Goal: Browse casually

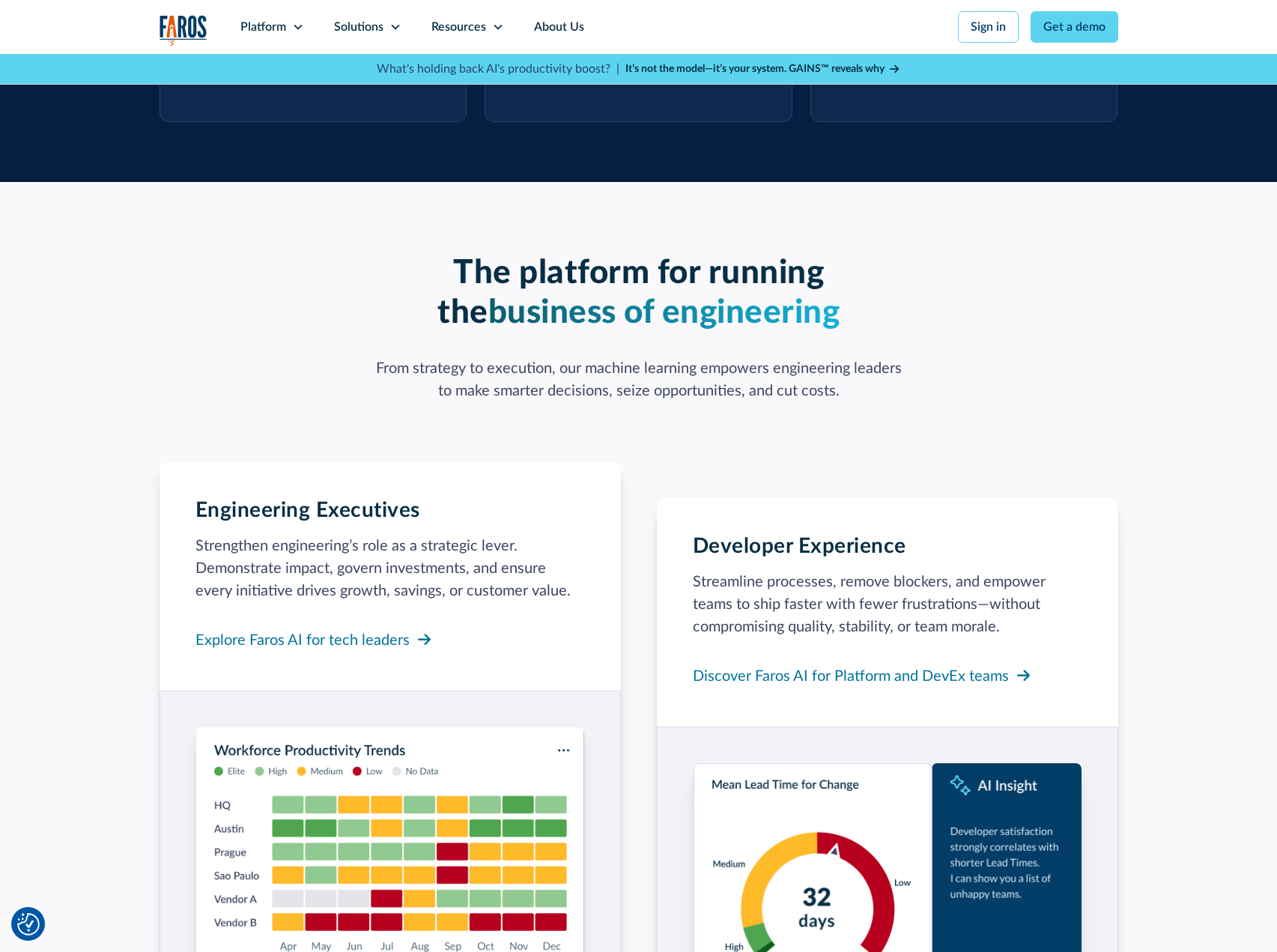
scroll to position [1493, 0]
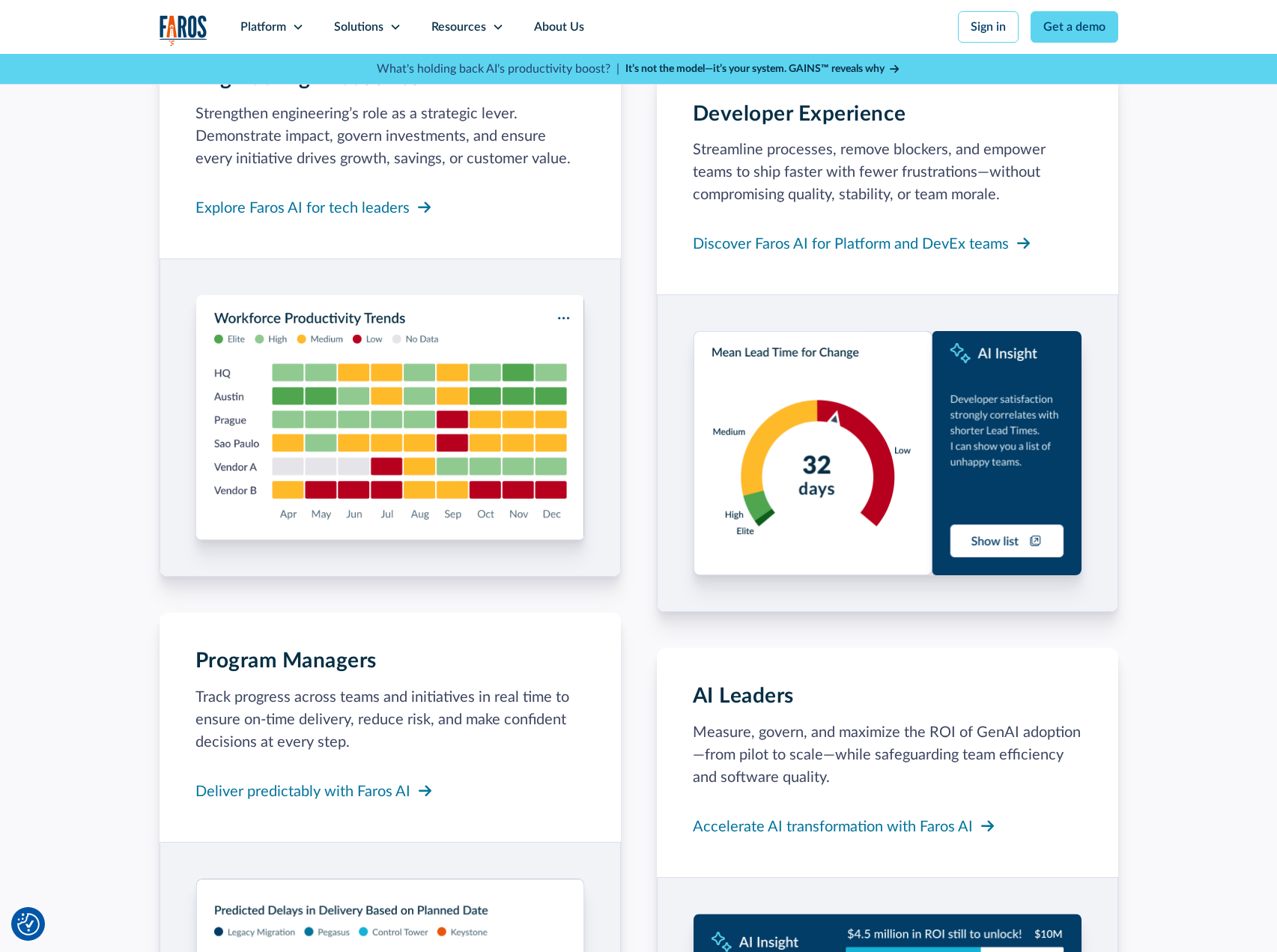
click at [652, 611] on div "Engineering Executives Strengthen engineering’s role as a strategic lever. Demo…" at bounding box center [638, 616] width 959 height 1171
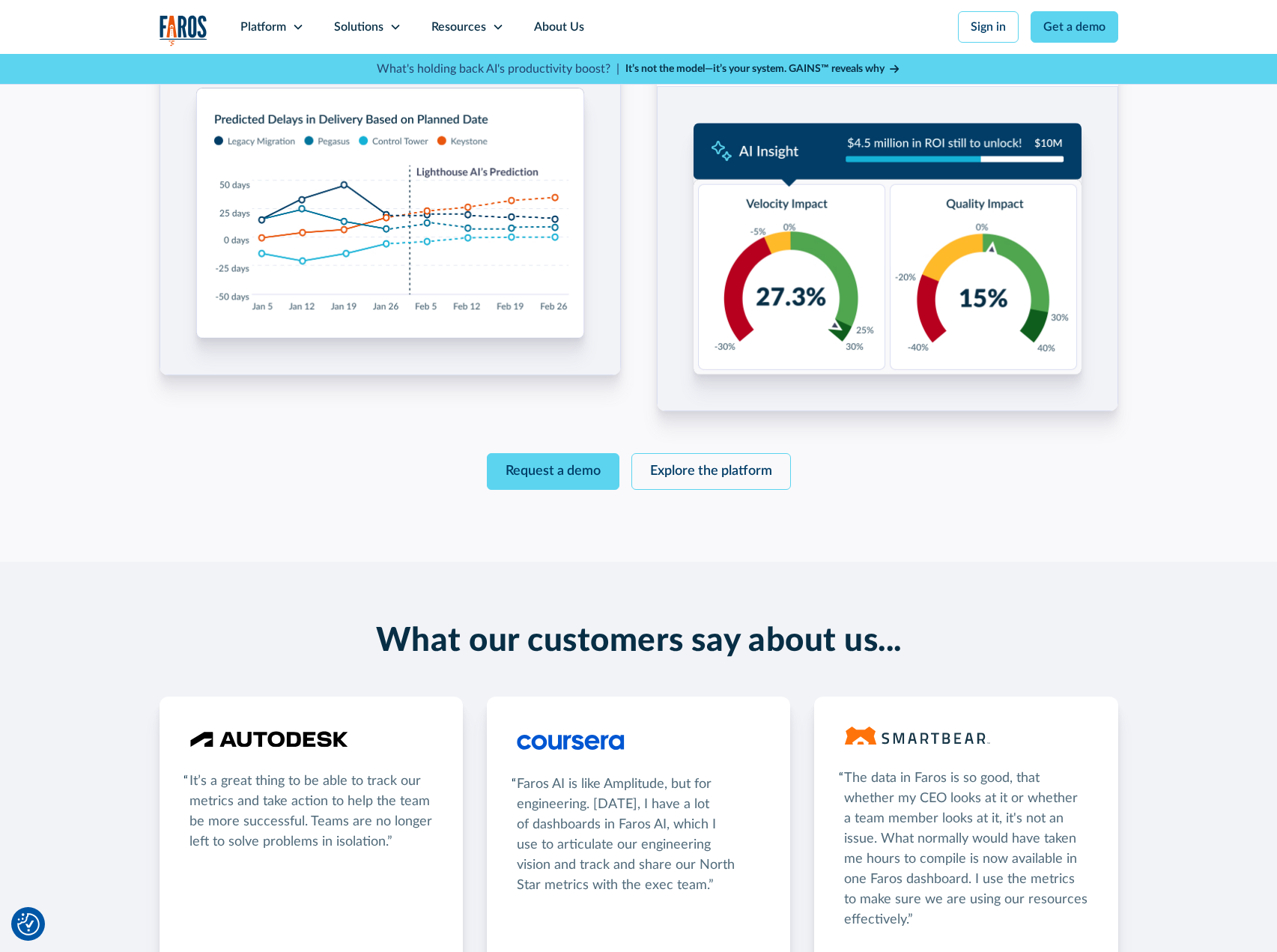
scroll to position [2584, 0]
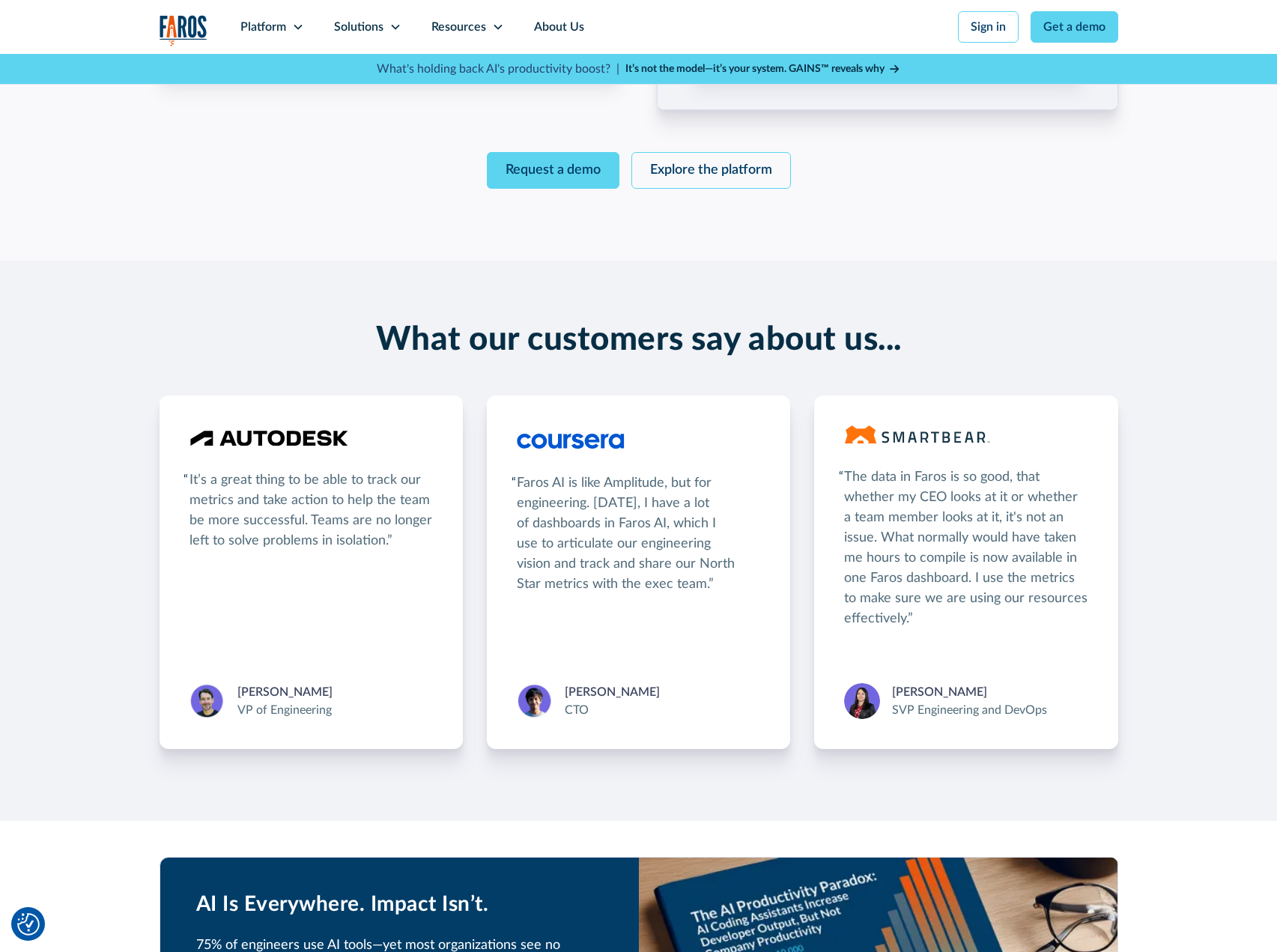
click at [722, 550] on div "Faros AI is like Amplitude, but for engineering. [DATE], I have a lot of dashbo…" at bounding box center [638, 573] width 243 height 294
click at [728, 567] on div "Faros AI is like Amplitude, but for engineering. [DATE], I have a lot of dashbo…" at bounding box center [638, 573] width 243 height 294
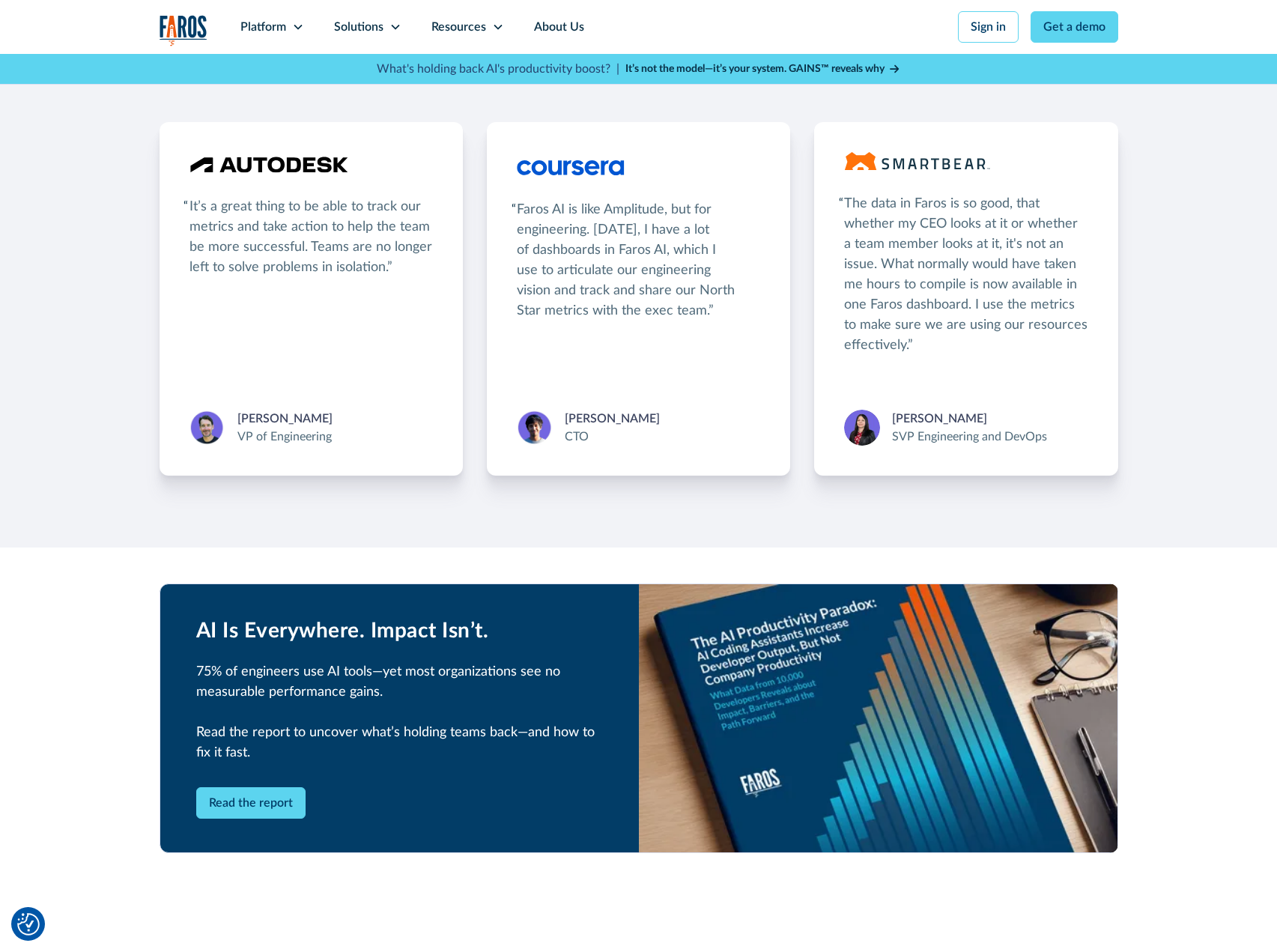
scroll to position [2974, 0]
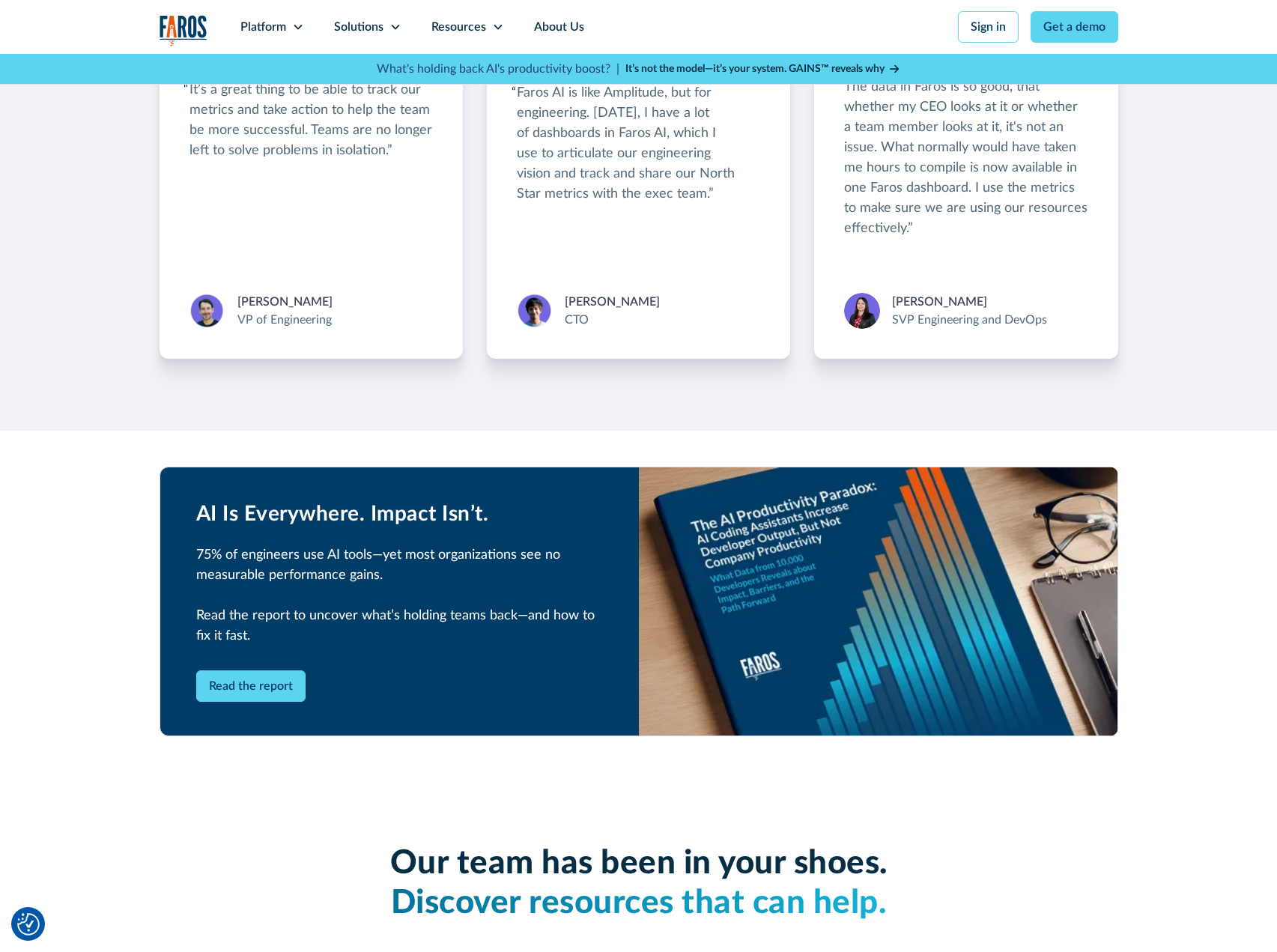
click at [728, 567] on img at bounding box center [878, 601] width 478 height 268
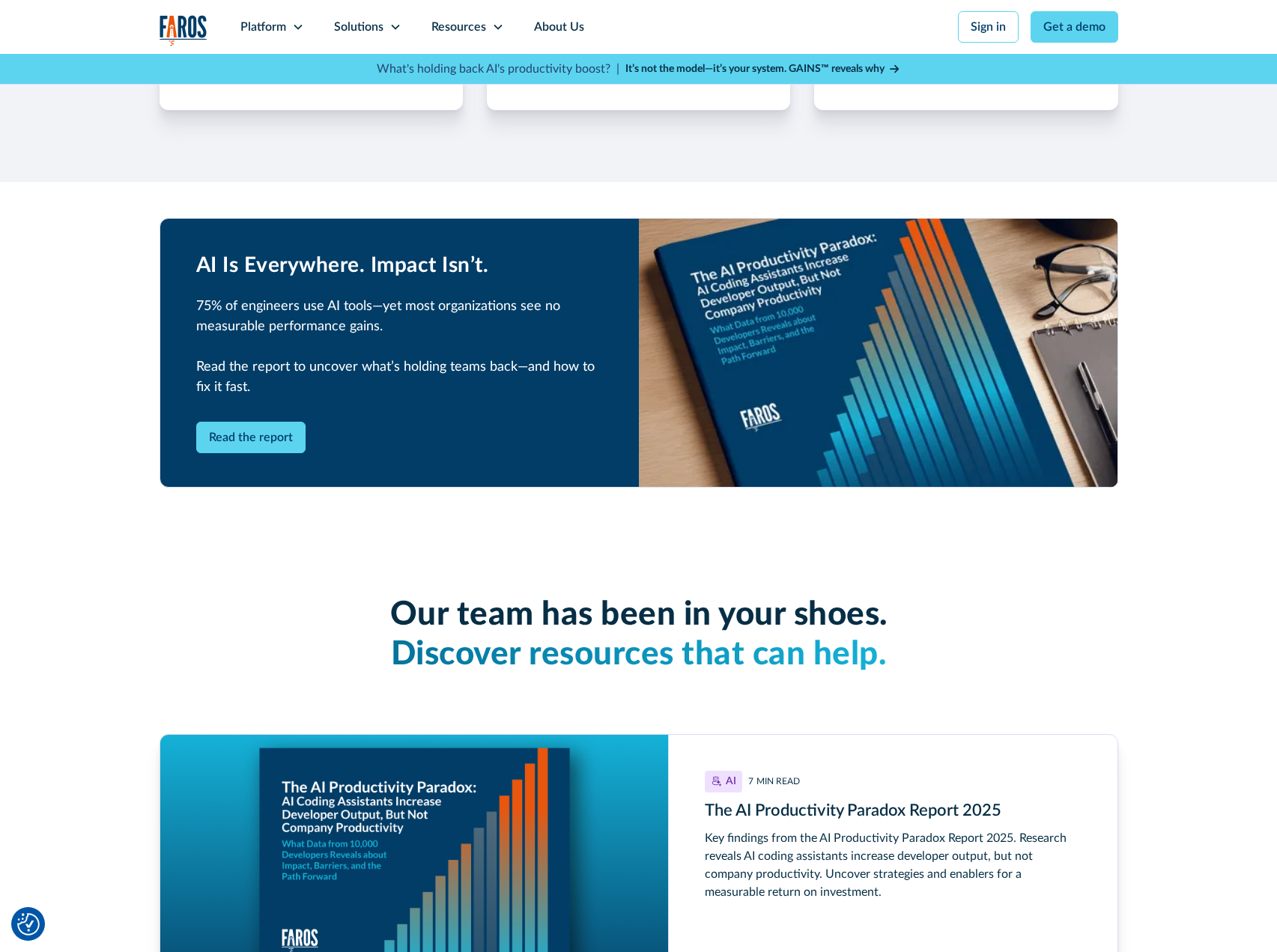
scroll to position [3219, 0]
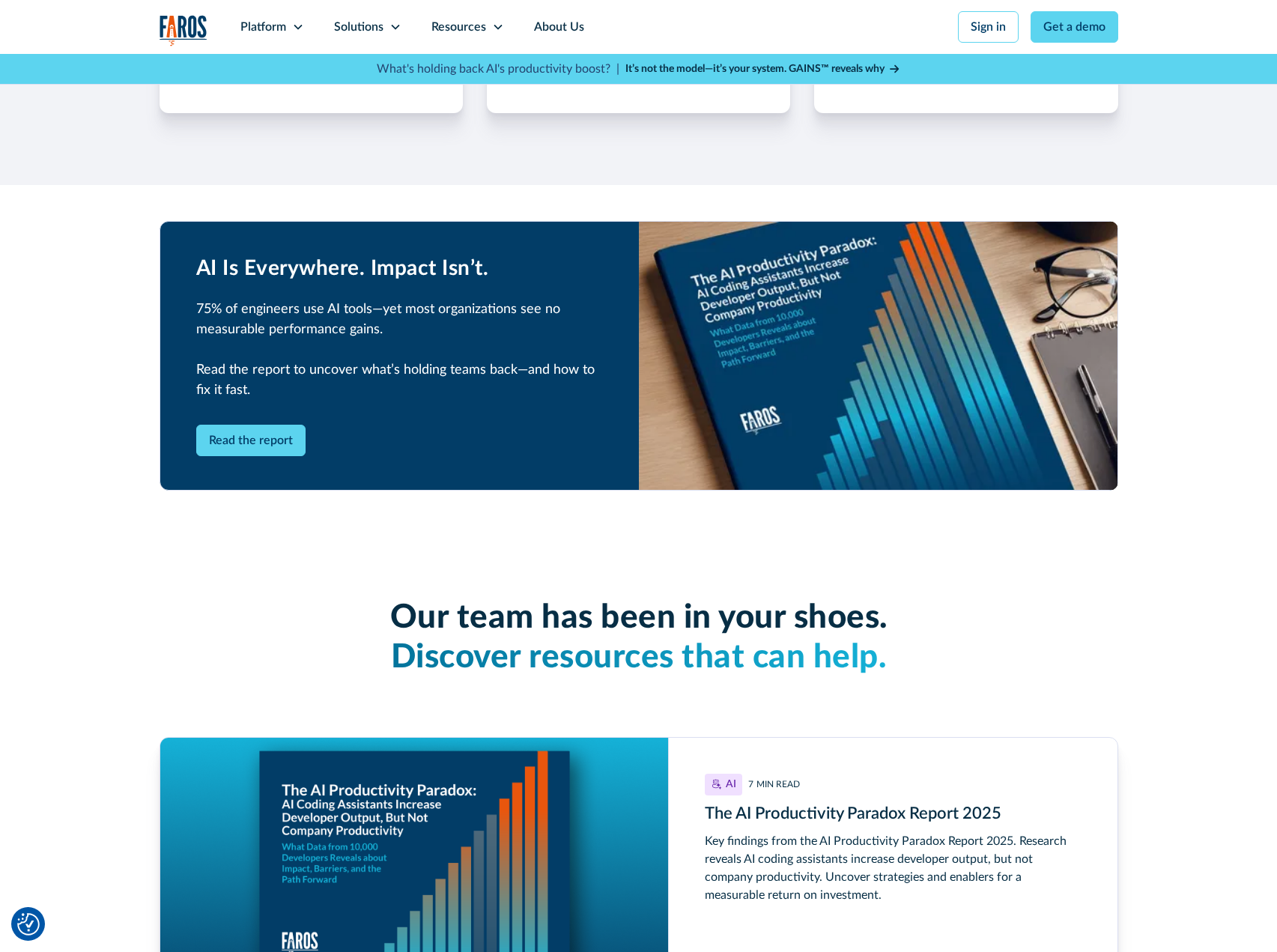
click at [728, 598] on h3 "Our team has been in your shoes. Discover resources that can help." at bounding box center [638, 637] width 959 height 79
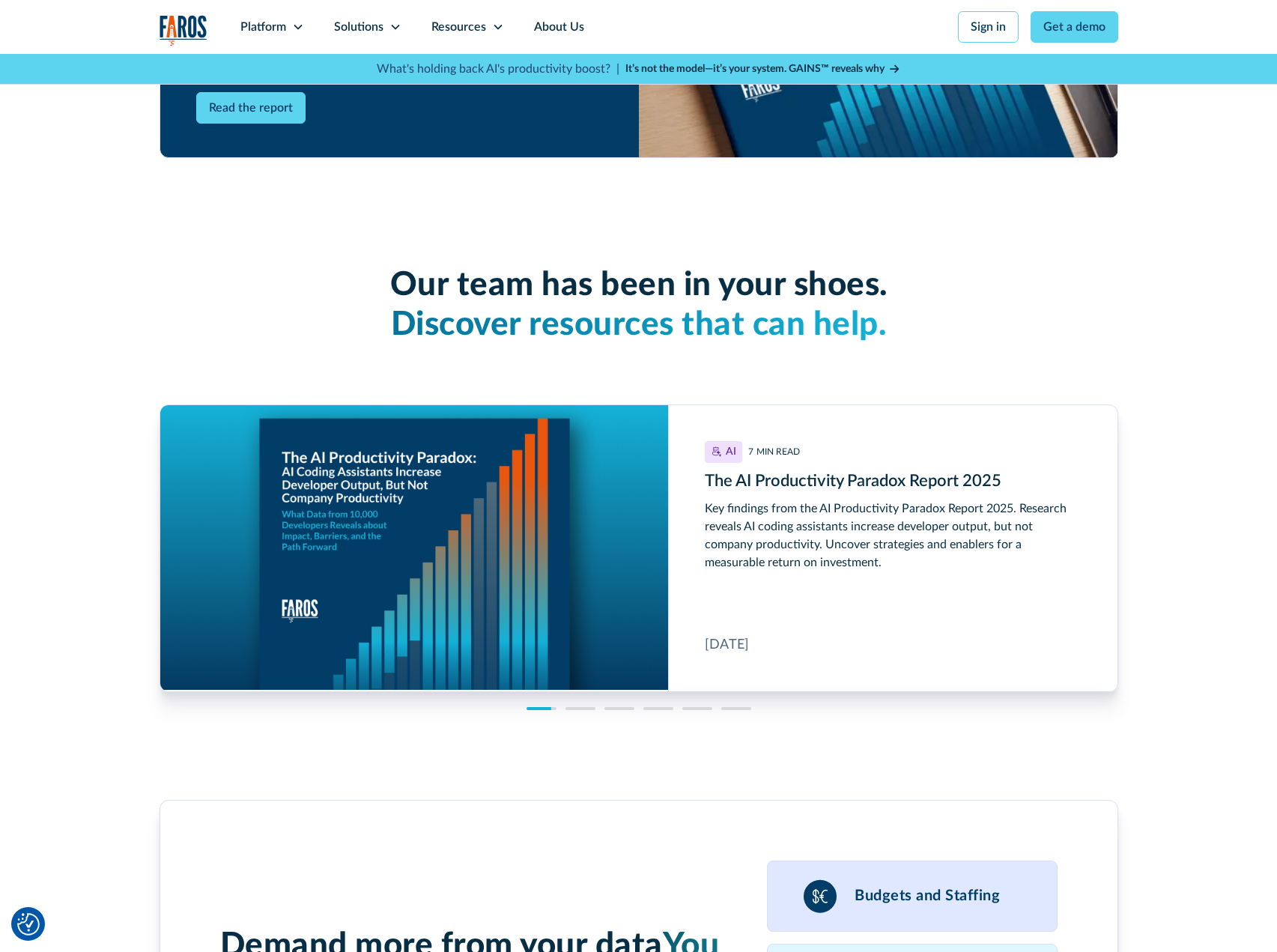
scroll to position [3725, 0]
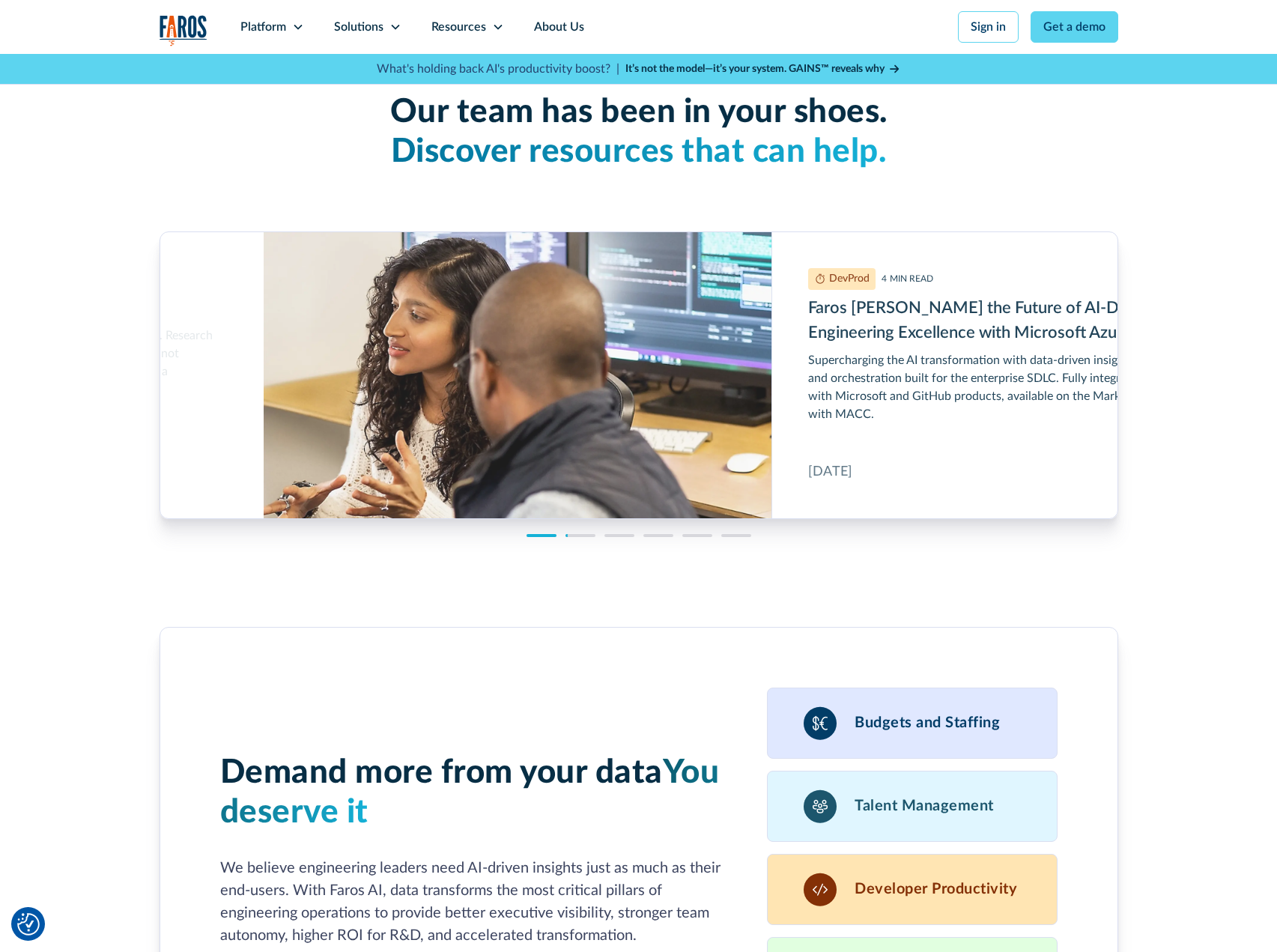
click at [728, 590] on div "Demand more from your data You deserve it We believe engineering leaders need A…" at bounding box center [638, 925] width 959 height 669
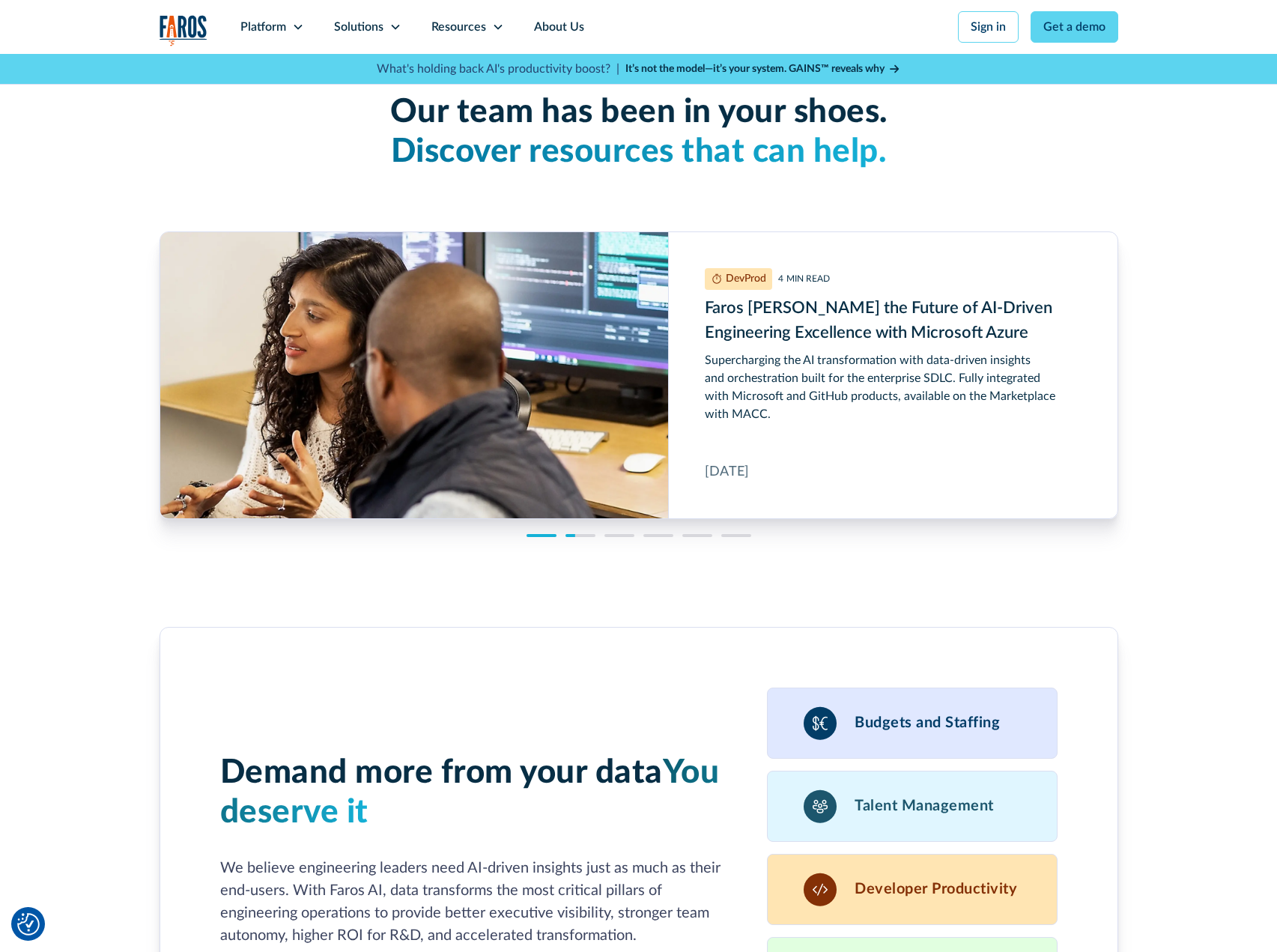
click at [728, 590] on div "Demand more from your data You deserve it We believe engineering leaders need A…" at bounding box center [638, 925] width 959 height 669
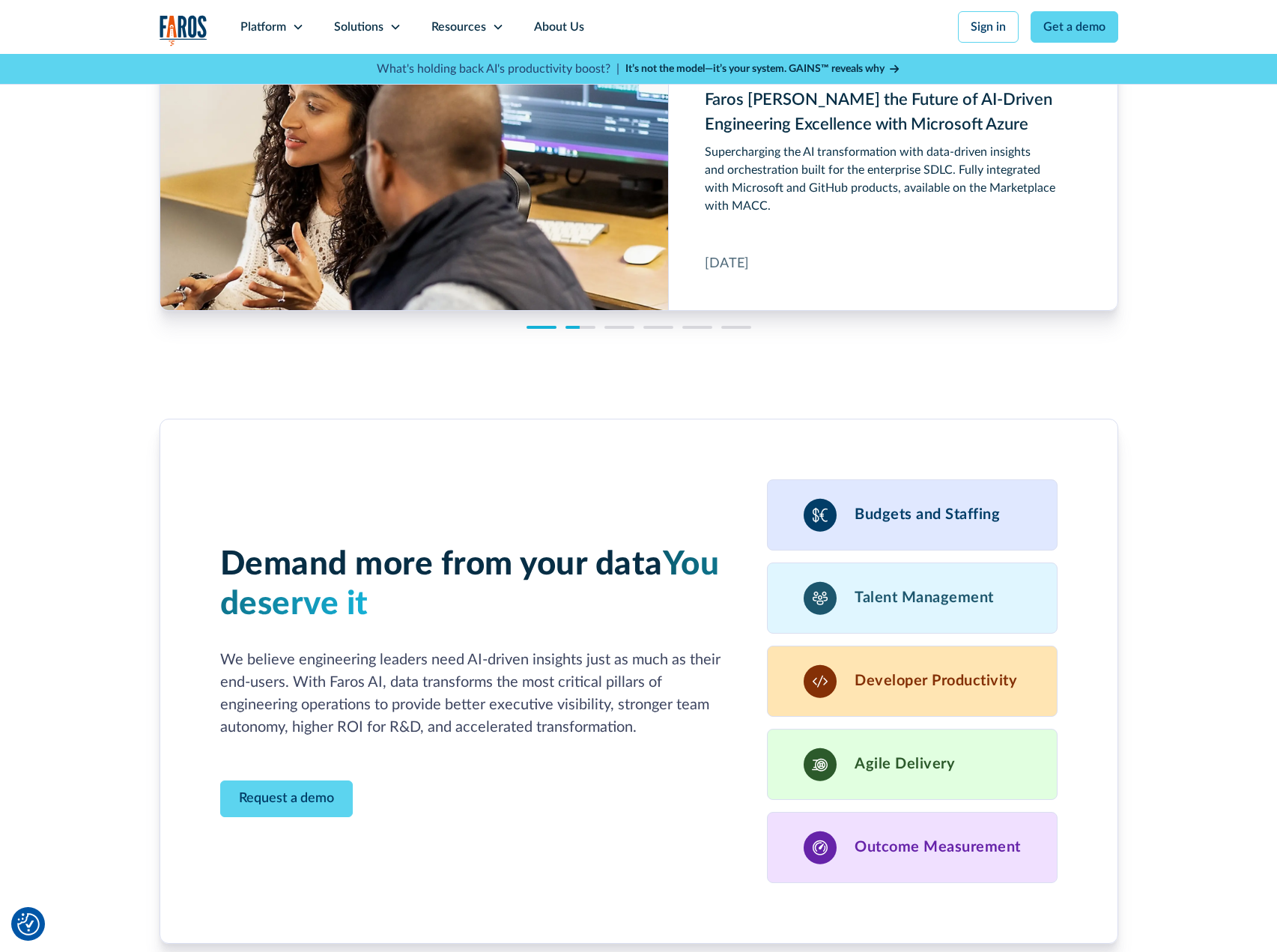
scroll to position [4195, 0]
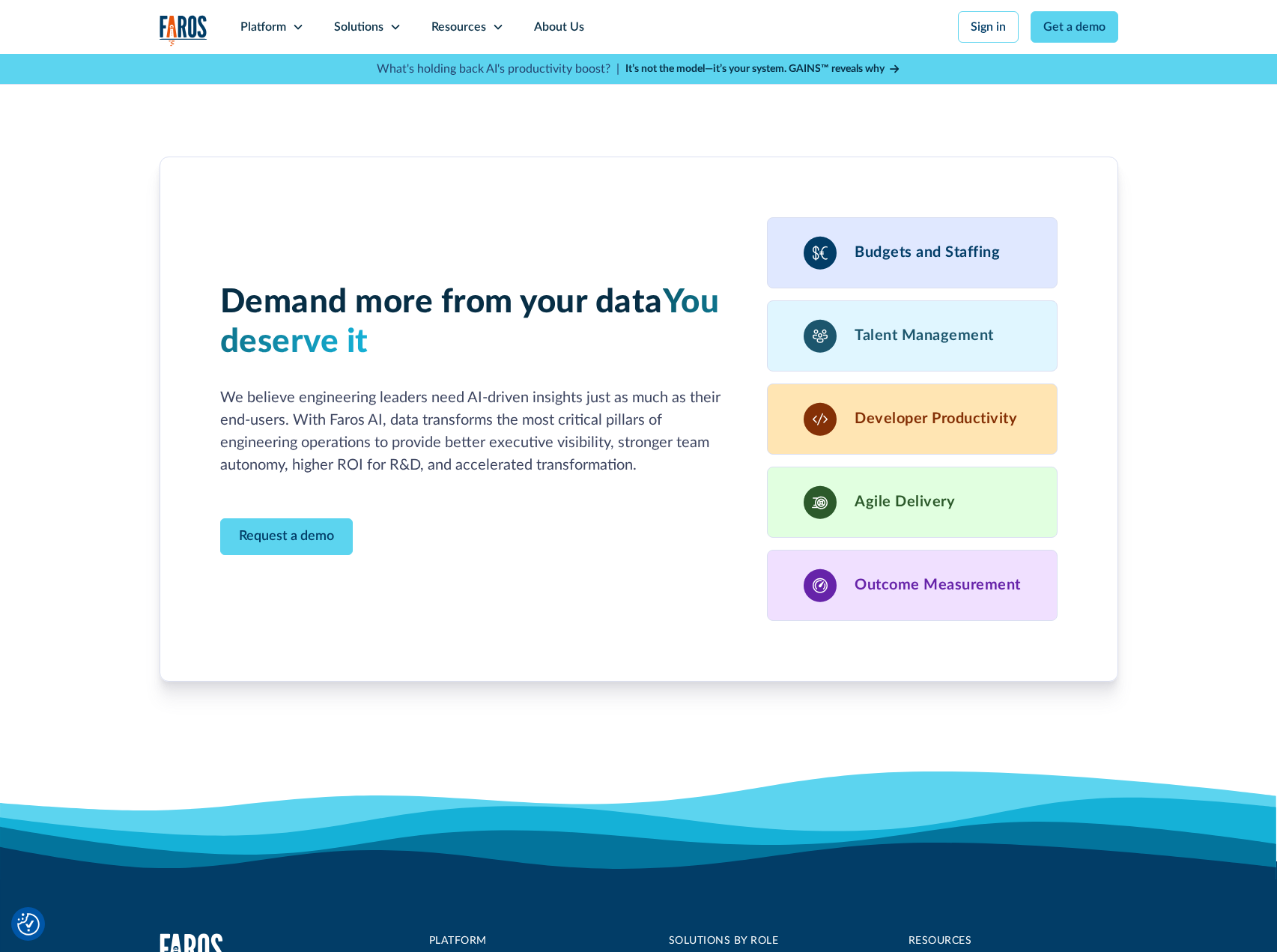
click at [728, 567] on div "Demand more from your data You deserve it We believe engineering leaders need A…" at bounding box center [638, 419] width 837 height 404
click at [711, 409] on p "We believe engineering leaders need AI-driven insights just as much as their en…" at bounding box center [476, 430] width 511 height 89
